Goal: Task Accomplishment & Management: Use online tool/utility

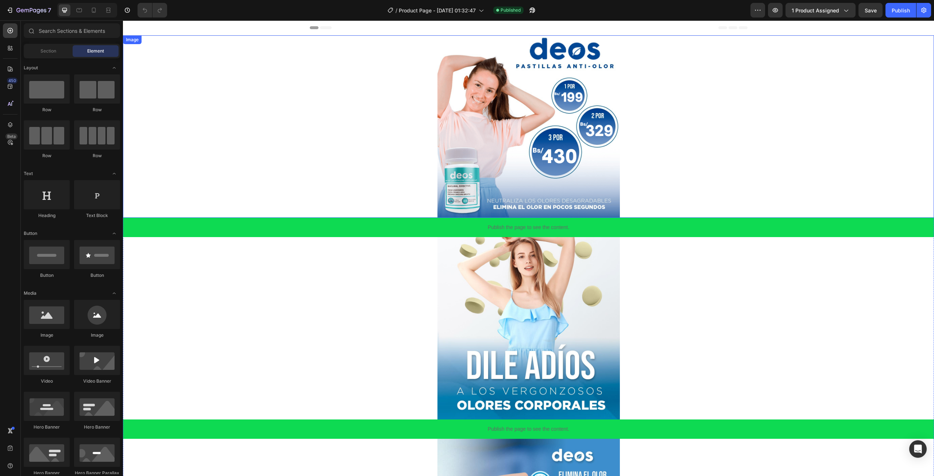
drag, startPoint x: 467, startPoint y: 159, endPoint x: 234, endPoint y: 159, distance: 232.9
click at [467, 159] on img at bounding box center [529, 126] width 183 height 183
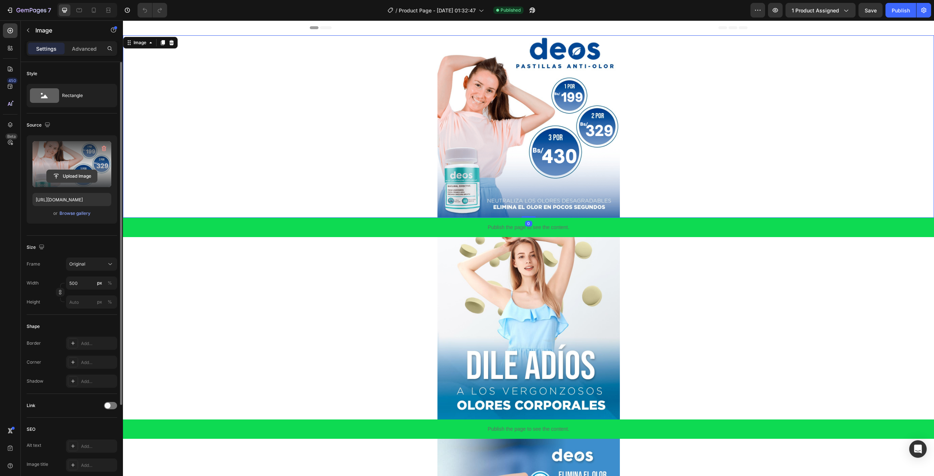
click at [58, 177] on input "file" at bounding box center [72, 176] width 50 height 12
click at [68, 174] on input "file" at bounding box center [72, 176] width 50 height 12
click at [88, 9] on div at bounding box center [94, 10] width 12 height 12
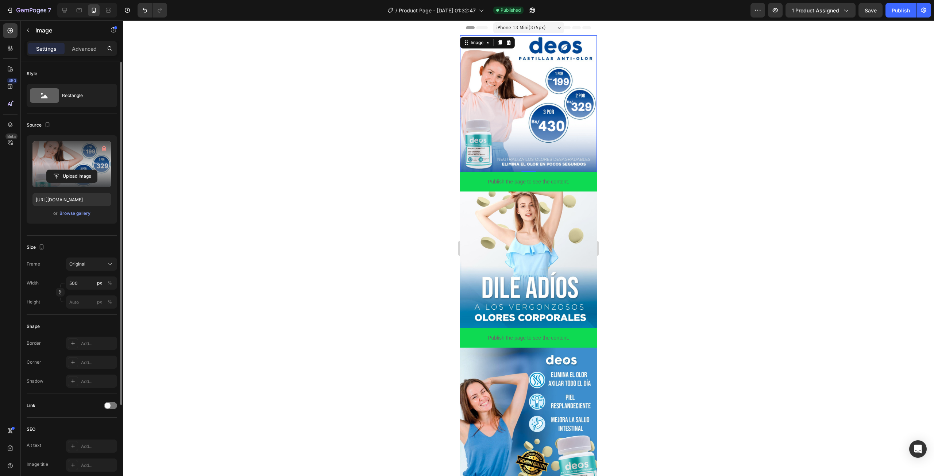
click at [544, 133] on img at bounding box center [528, 103] width 137 height 137
click at [80, 178] on input "file" at bounding box center [72, 176] width 50 height 12
type input "https://cdn.shopify.com/s/files/1/0696/6244/1670/files/gempages_581597024068043…"
click at [893, 12] on div "Publish" at bounding box center [901, 11] width 18 height 8
click at [894, 14] on div "Publish" at bounding box center [901, 11] width 18 height 8
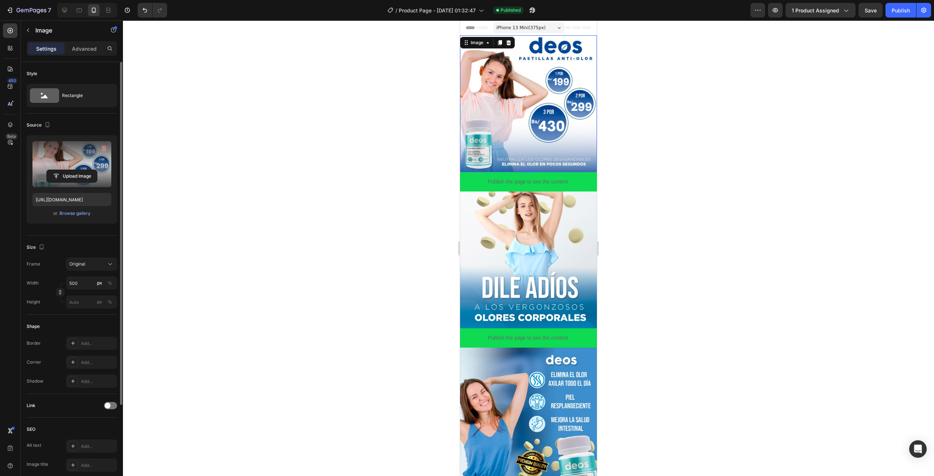
click at [536, 122] on img at bounding box center [528, 103] width 137 height 137
click at [90, 176] on input "file" at bounding box center [72, 176] width 50 height 12
click at [67, 9] on icon at bounding box center [64, 10] width 7 height 7
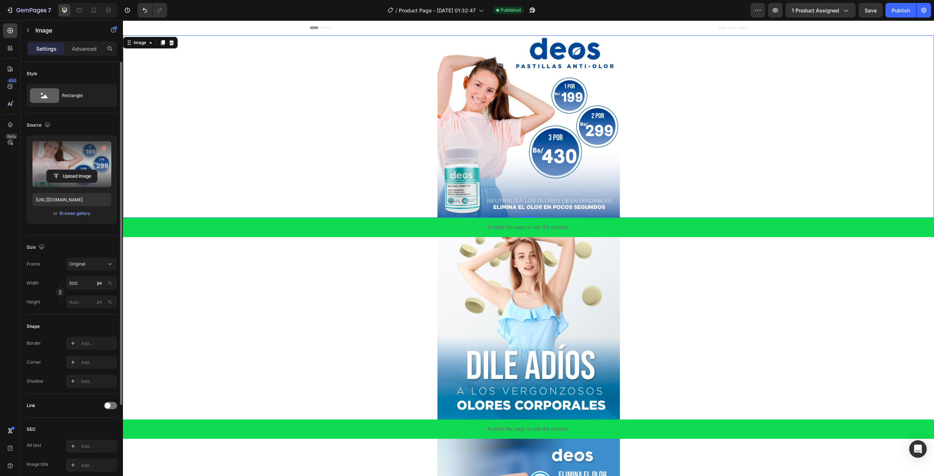
click at [534, 123] on img at bounding box center [529, 126] width 183 height 183
click at [57, 175] on input "file" at bounding box center [72, 176] width 50 height 12
type input "https://cdn.shopify.com/s/files/1/0696/6244/1670/files/gempages_581597024068043…"
click at [910, 9] on div "Publish" at bounding box center [901, 11] width 18 height 8
click at [900, 8] on div "Publish" at bounding box center [901, 11] width 18 height 8
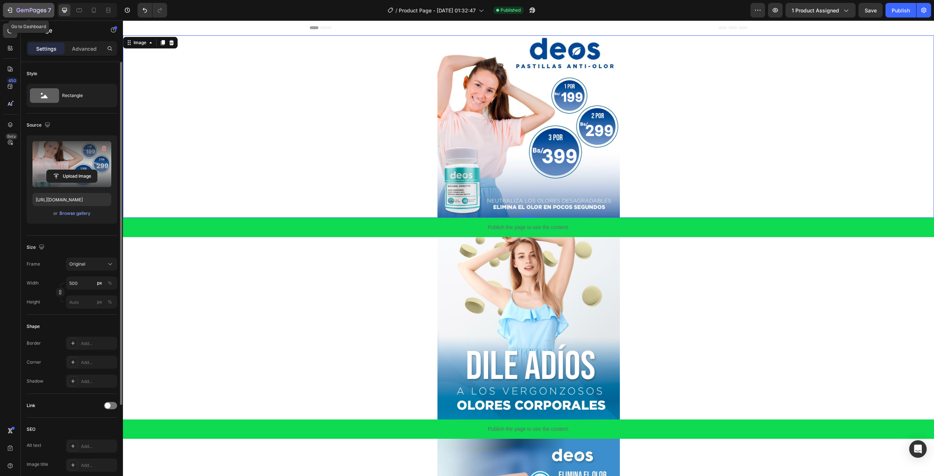
click at [34, 12] on icon "button" at bounding box center [34, 10] width 3 height 3
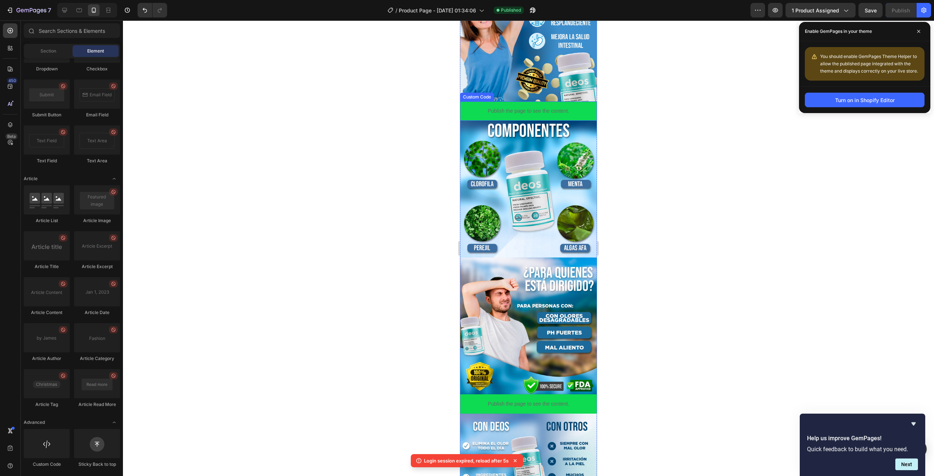
scroll to position [365, 0]
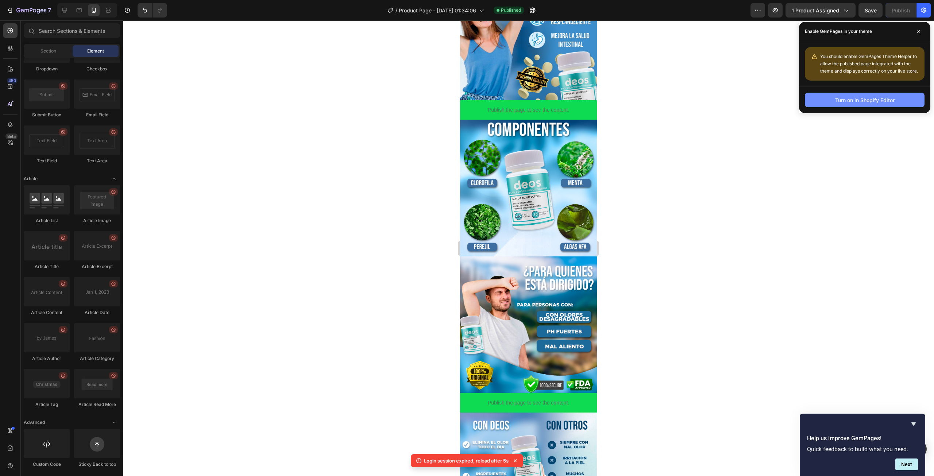
click at [844, 100] on div "Turn on in Shopify Editor" at bounding box center [865, 100] width 59 height 8
